Goal: Task Accomplishment & Management: Manage account settings

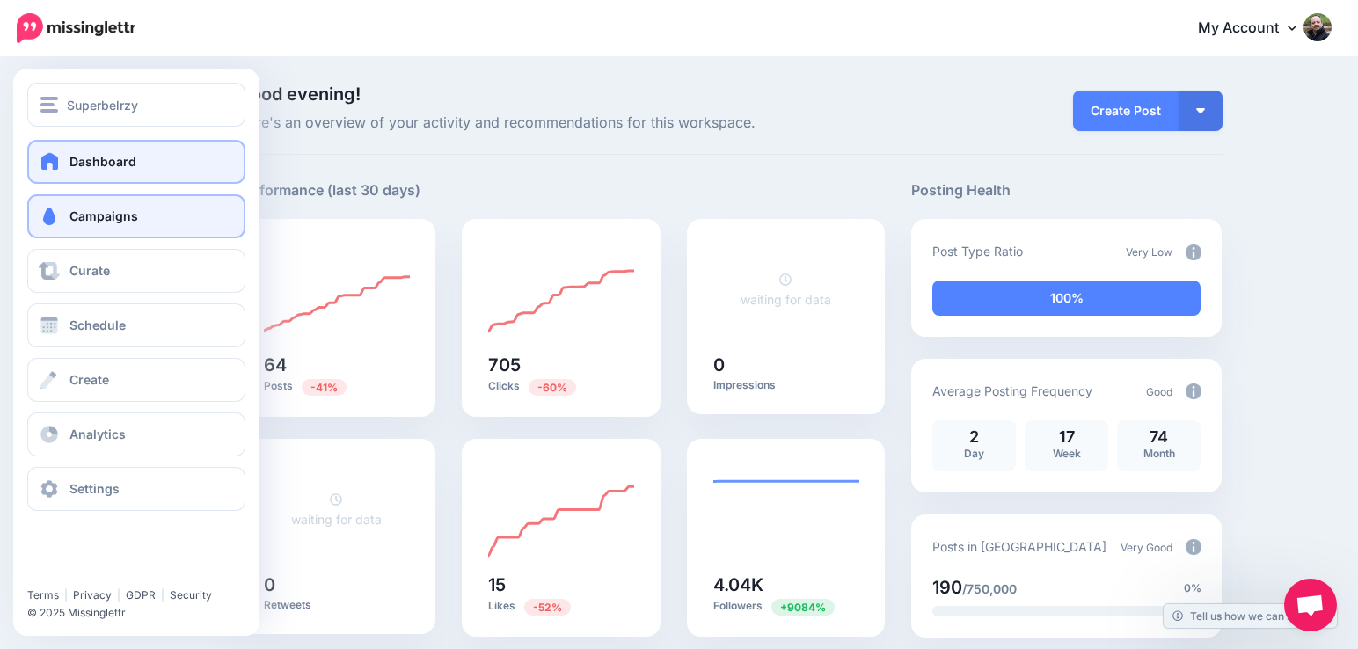
click at [73, 212] on span "Campaigns" at bounding box center [103, 215] width 69 height 15
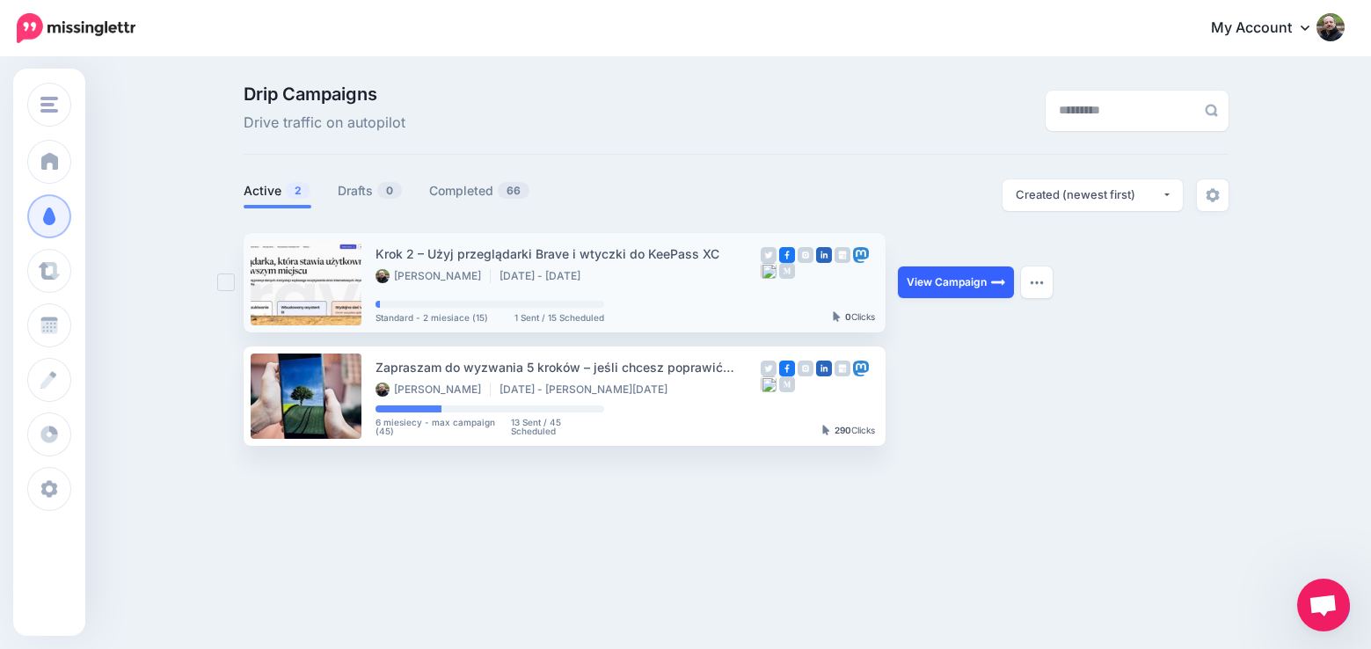
click at [919, 281] on link "View Campaign" at bounding box center [956, 282] width 116 height 32
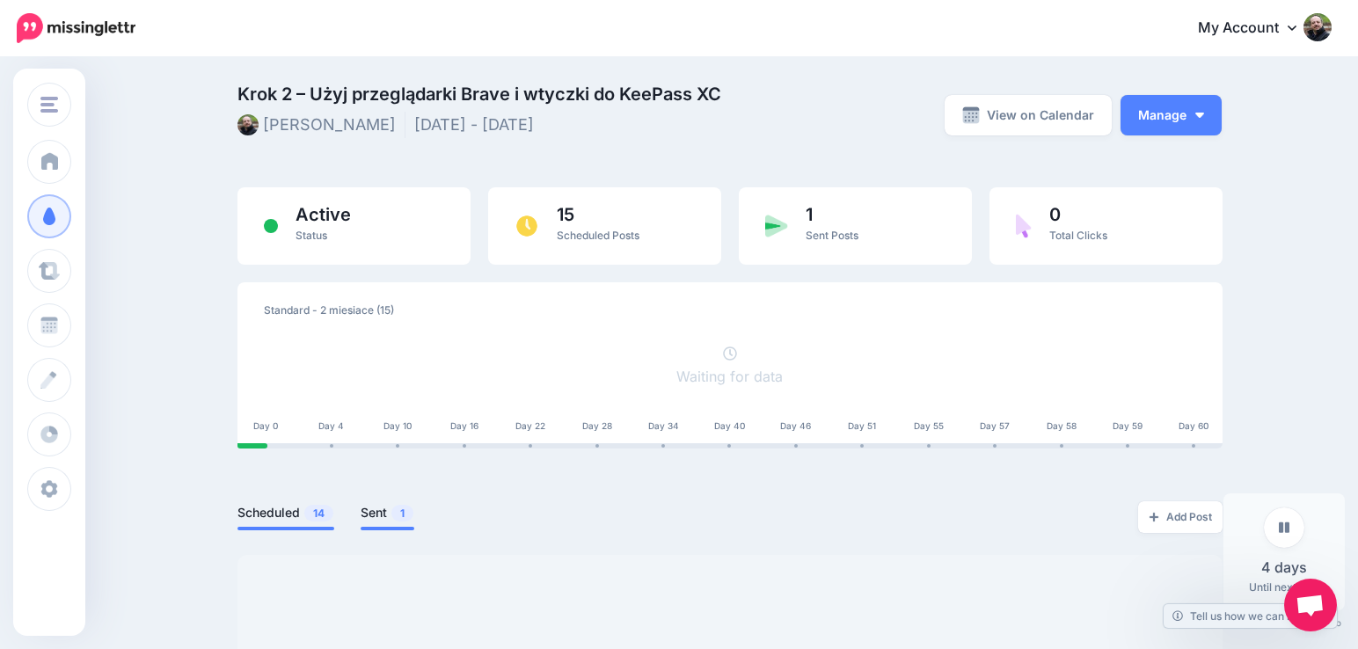
click at [384, 511] on link "Sent 1" at bounding box center [388, 512] width 54 height 21
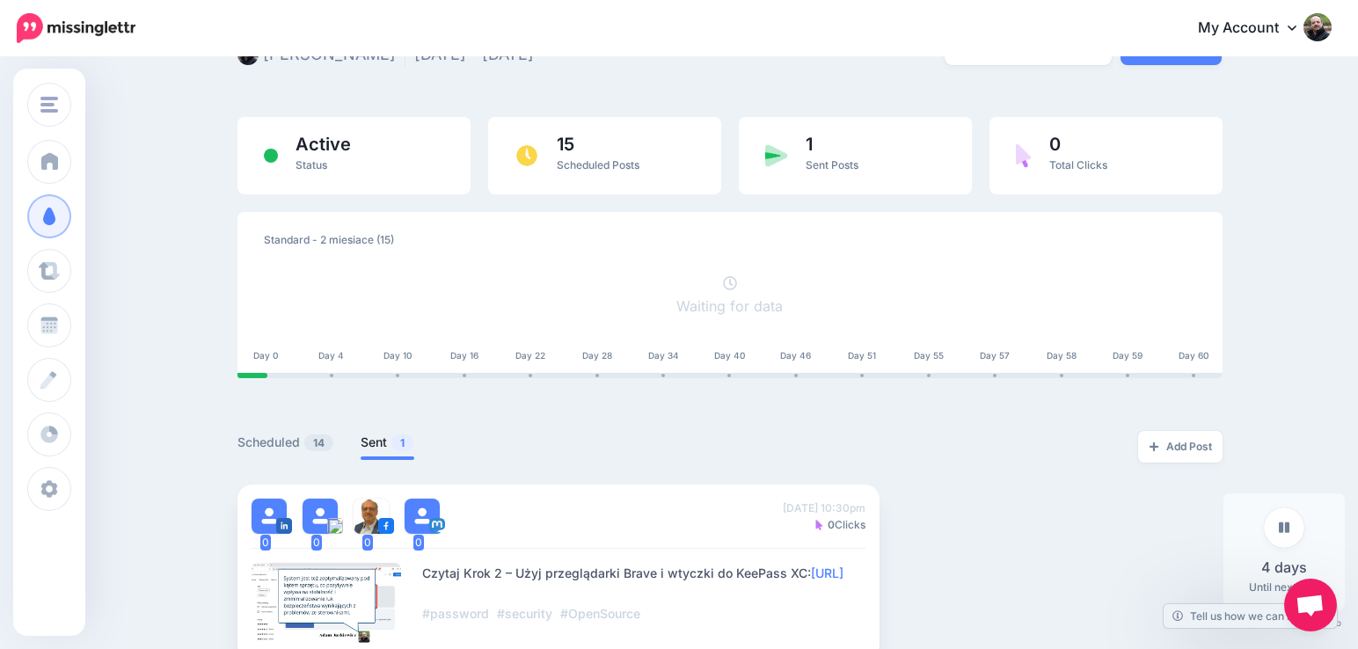
scroll to position [106, 0]
